Goal: Task Accomplishment & Management: Use online tool/utility

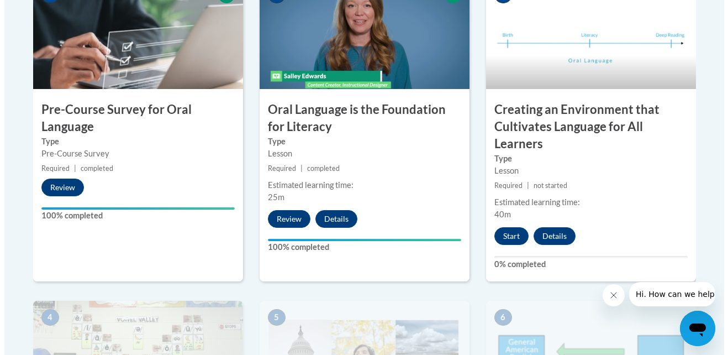
scroll to position [473, 0]
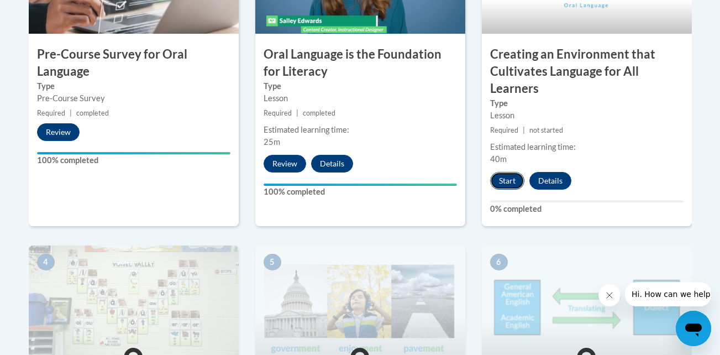
click at [511, 183] on button "Start" at bounding box center [507, 181] width 34 height 18
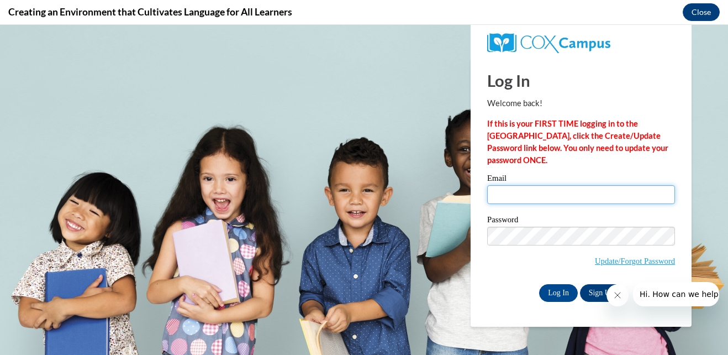
click at [510, 191] on input "Email" at bounding box center [581, 194] width 188 height 19
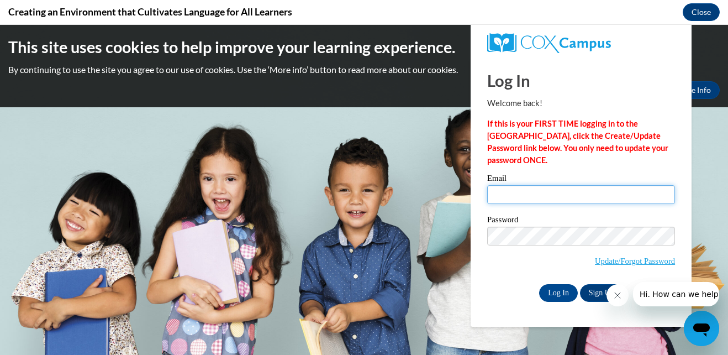
scroll to position [0, 0]
type input "[EMAIL_ADDRESS][DOMAIN_NAME]"
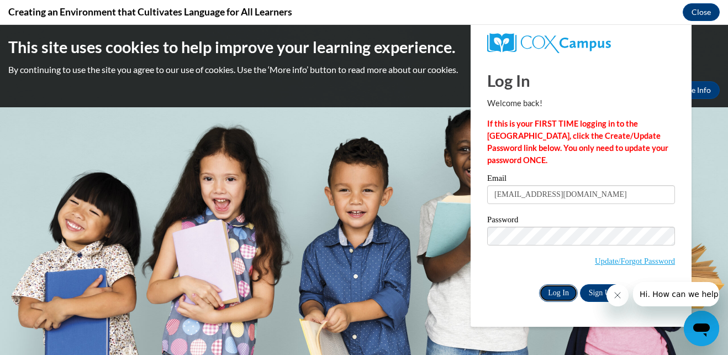
click at [566, 291] on input "Log In" at bounding box center [558, 293] width 39 height 18
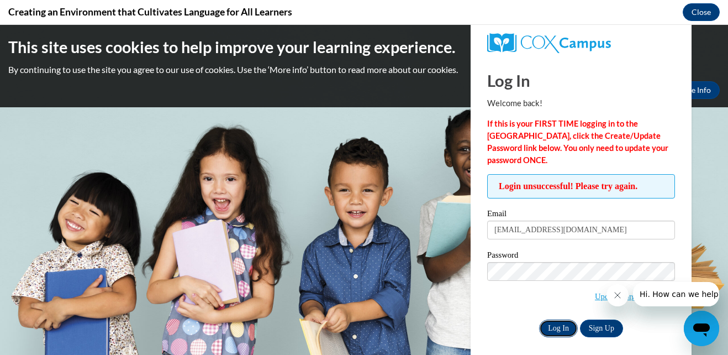
click at [552, 329] on input "Log In" at bounding box center [558, 328] width 39 height 18
